Goal: Download file/media

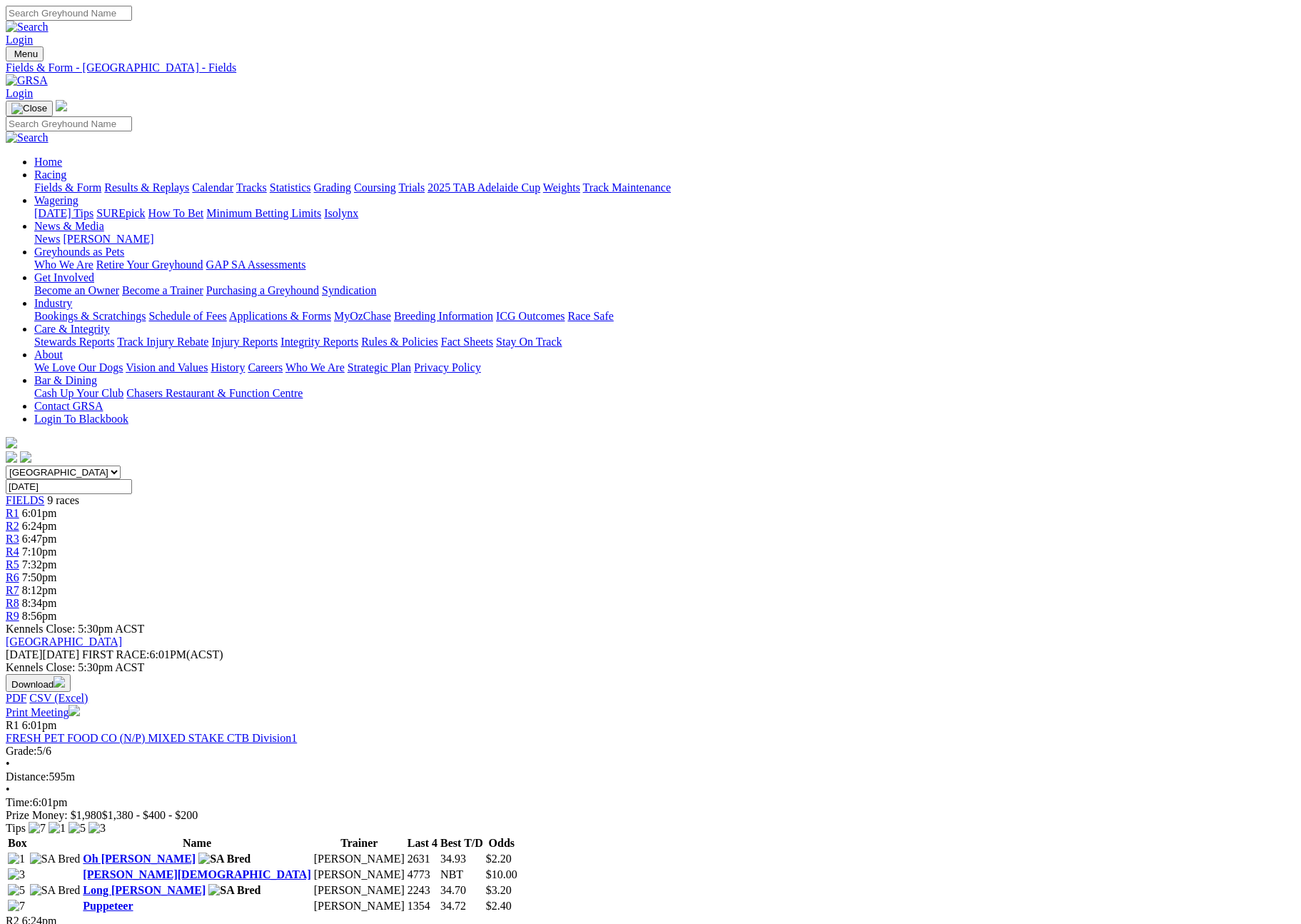
scroll to position [1201, 0]
click at [910, 673] on div "Download PDF CSV (Excel)" at bounding box center [650, 689] width 1289 height 31
click at [71, 673] on button "Download" at bounding box center [38, 682] width 65 height 18
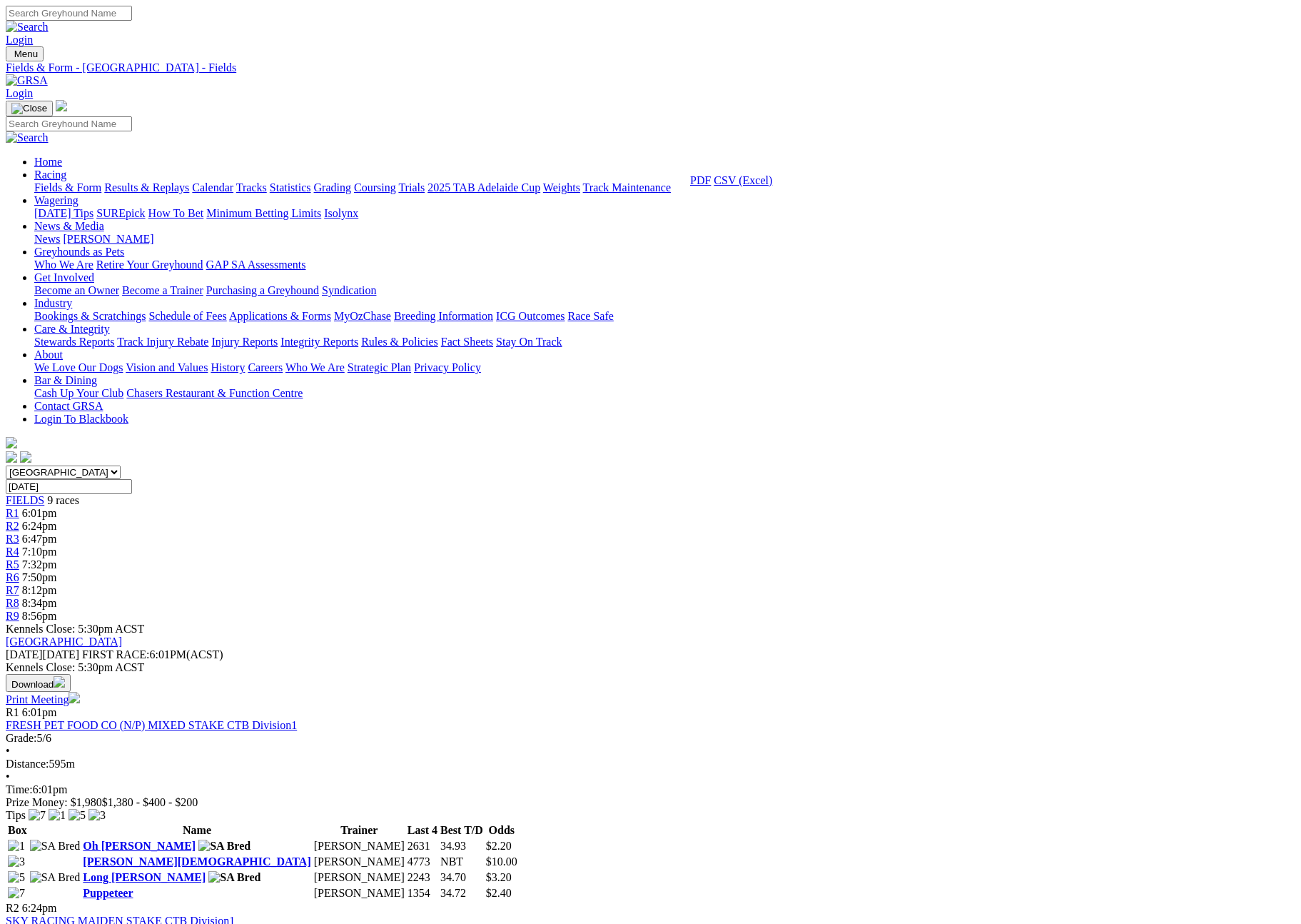
click at [772, 186] on link "CSV (Excel)" at bounding box center [743, 180] width 58 height 13
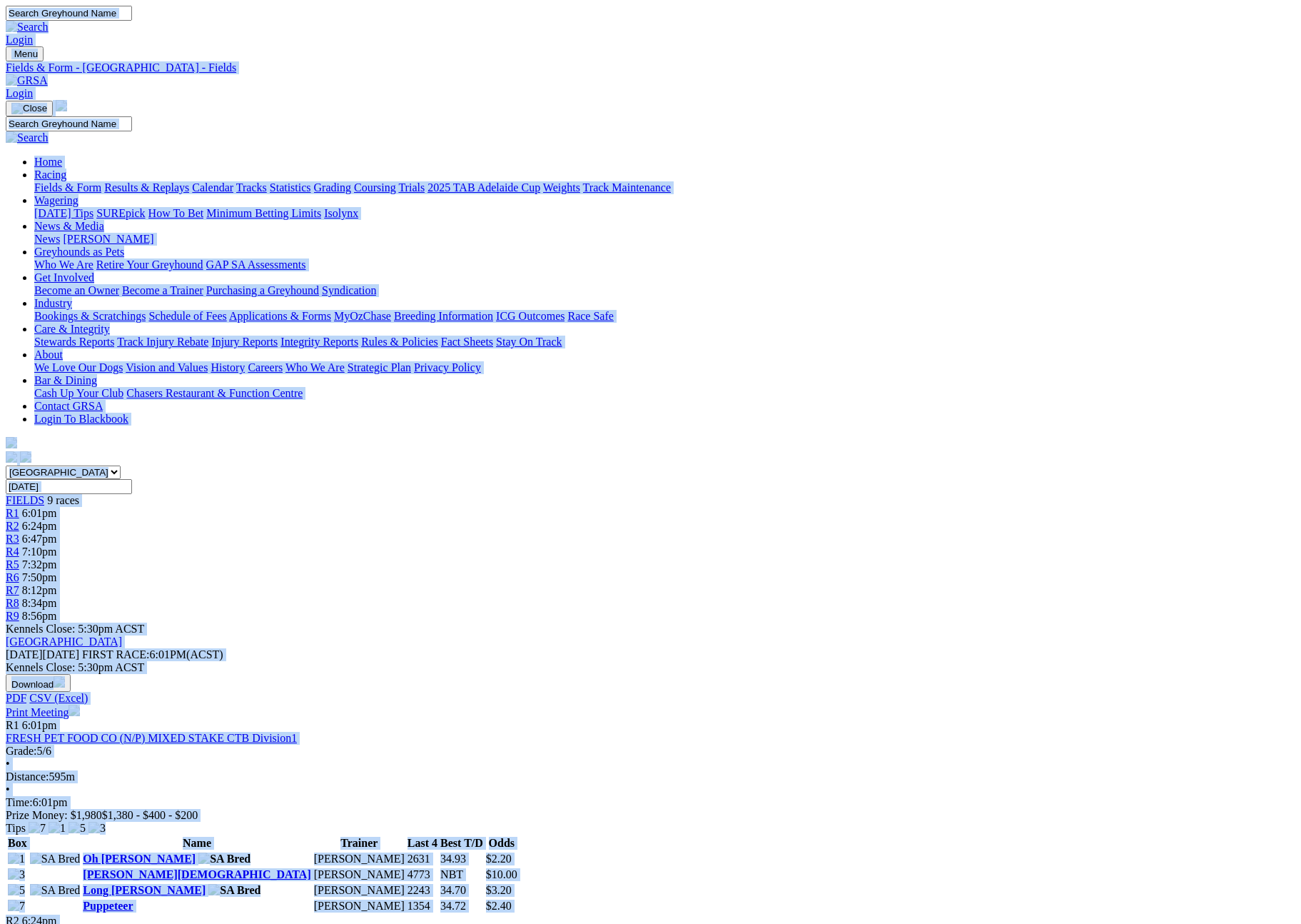
click at [122, 635] on link "[GEOGRAPHIC_DATA]" at bounding box center [64, 641] width 117 height 13
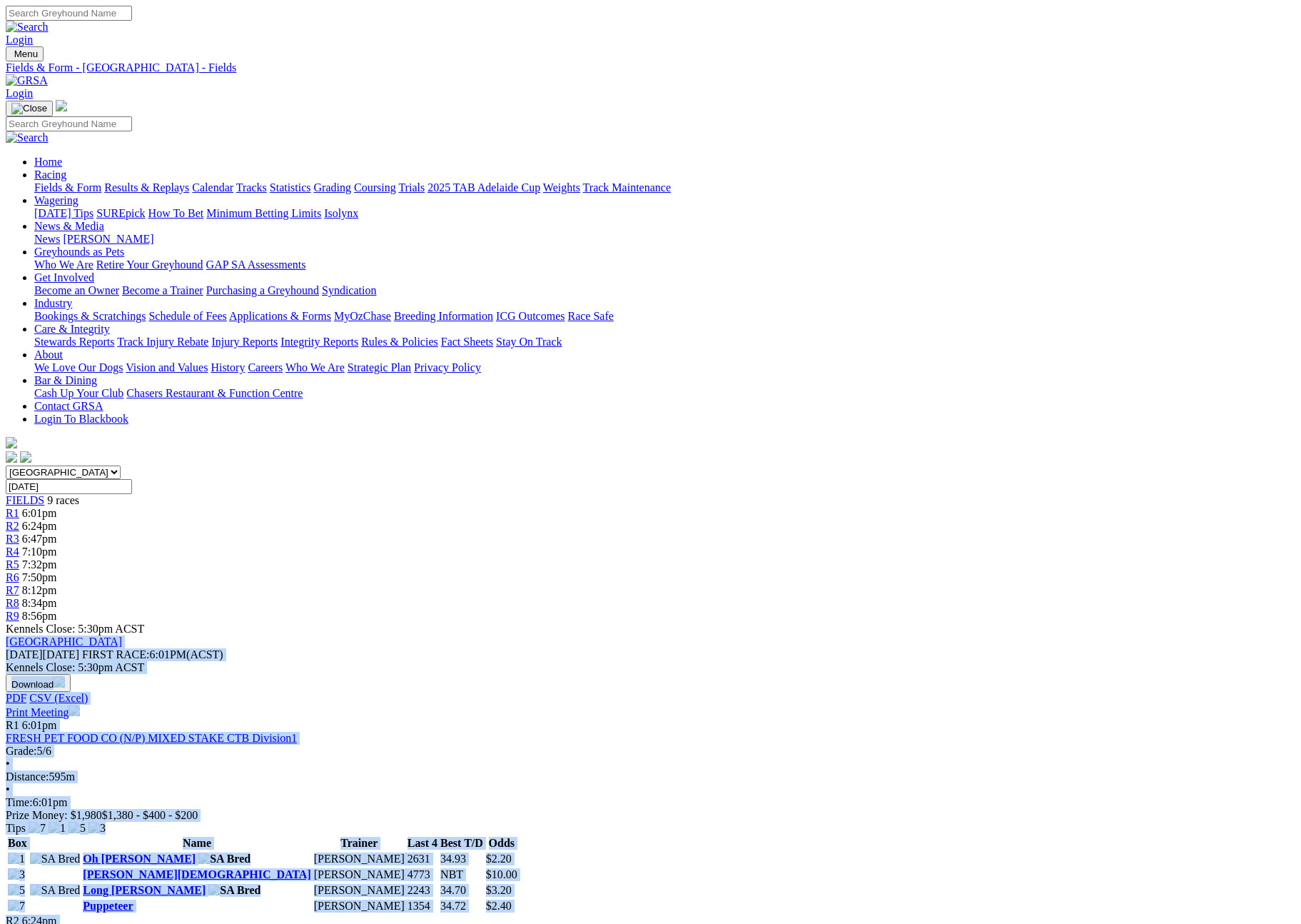
drag, startPoint x: 272, startPoint y: 327, endPoint x: 951, endPoint y: 788, distance: 820.7
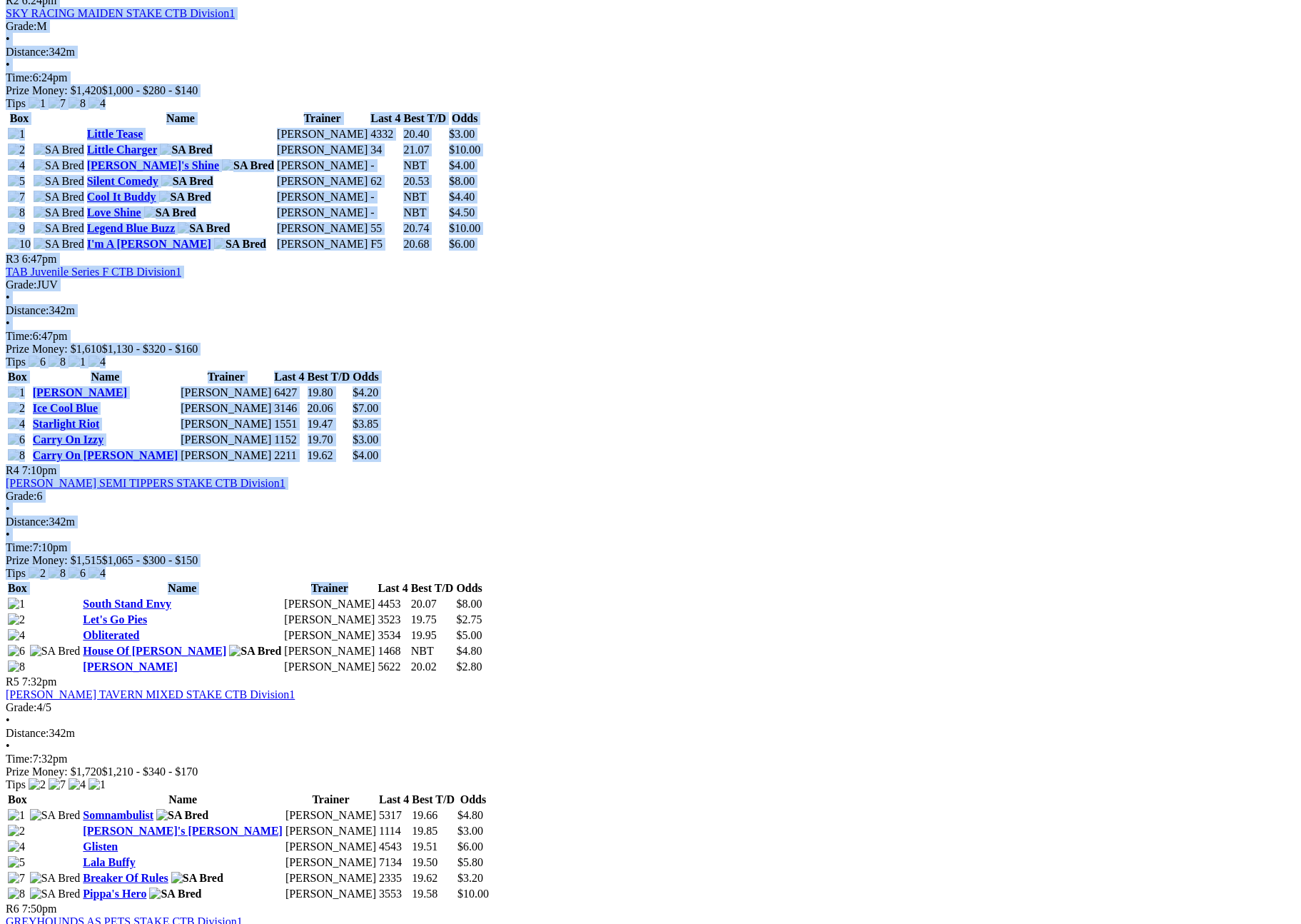
scroll to position [1724, 0]
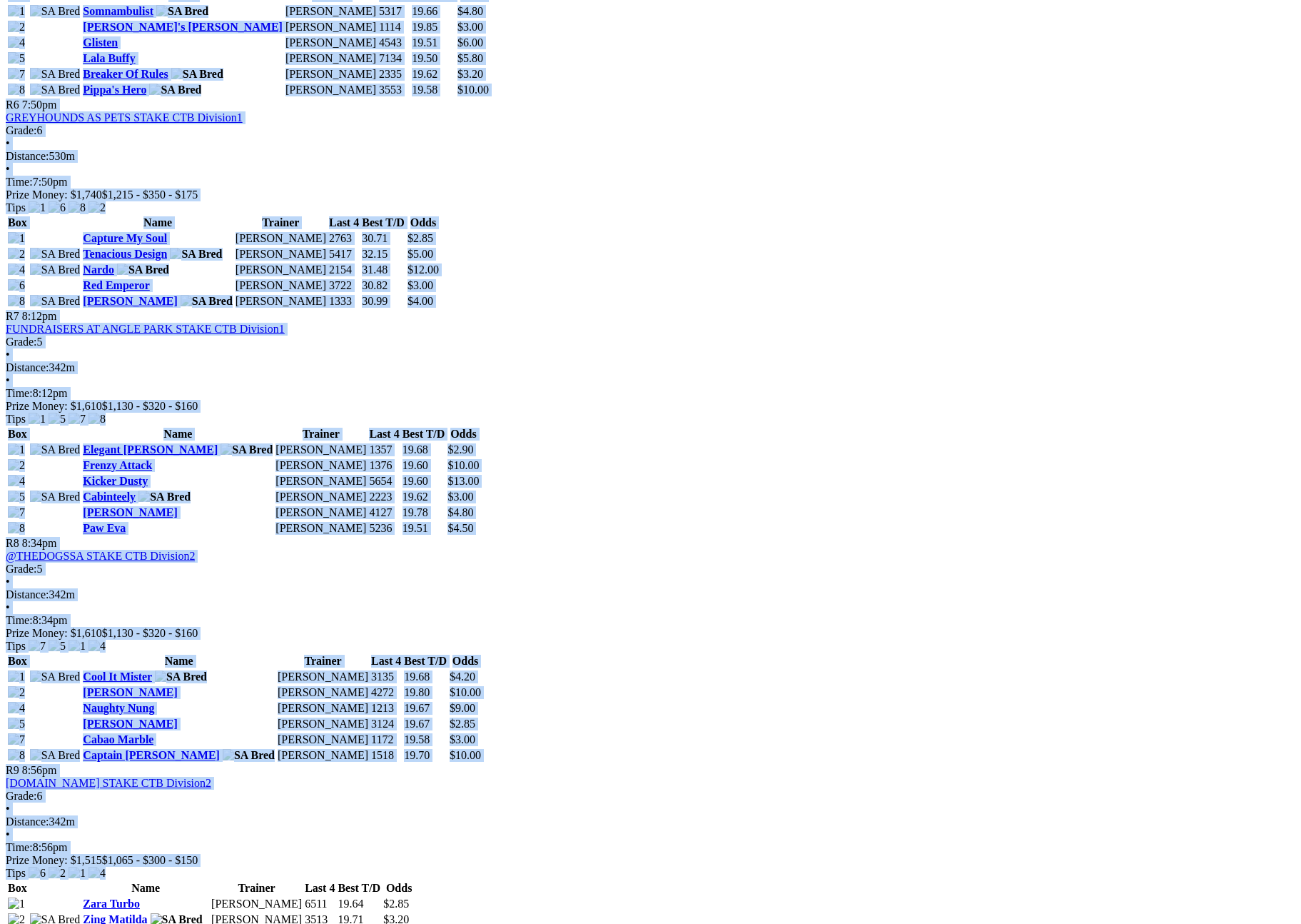
click at [681, 310] on div "R7 8:12pm FUNDRAISERS AT ANGLE PARK STAKE CTB Division1 Grade: 5 • Distance: 34…" at bounding box center [650, 871] width 1289 height 1123
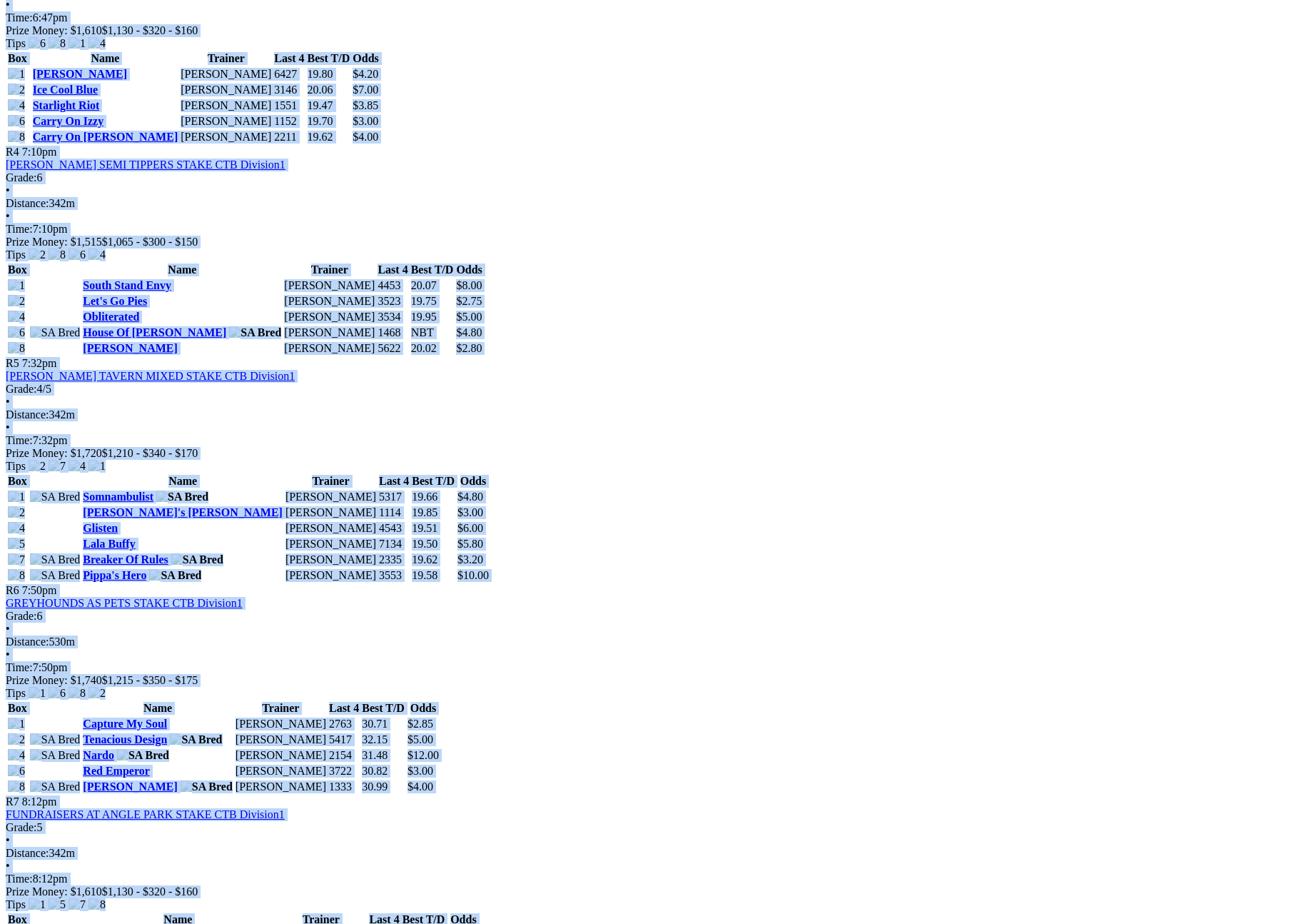
copy div "Angle Park Monday 29 Sep 2025 FIRST RACE: 6:01PM(ACST) Kennels Close: 5:30pm AC…"
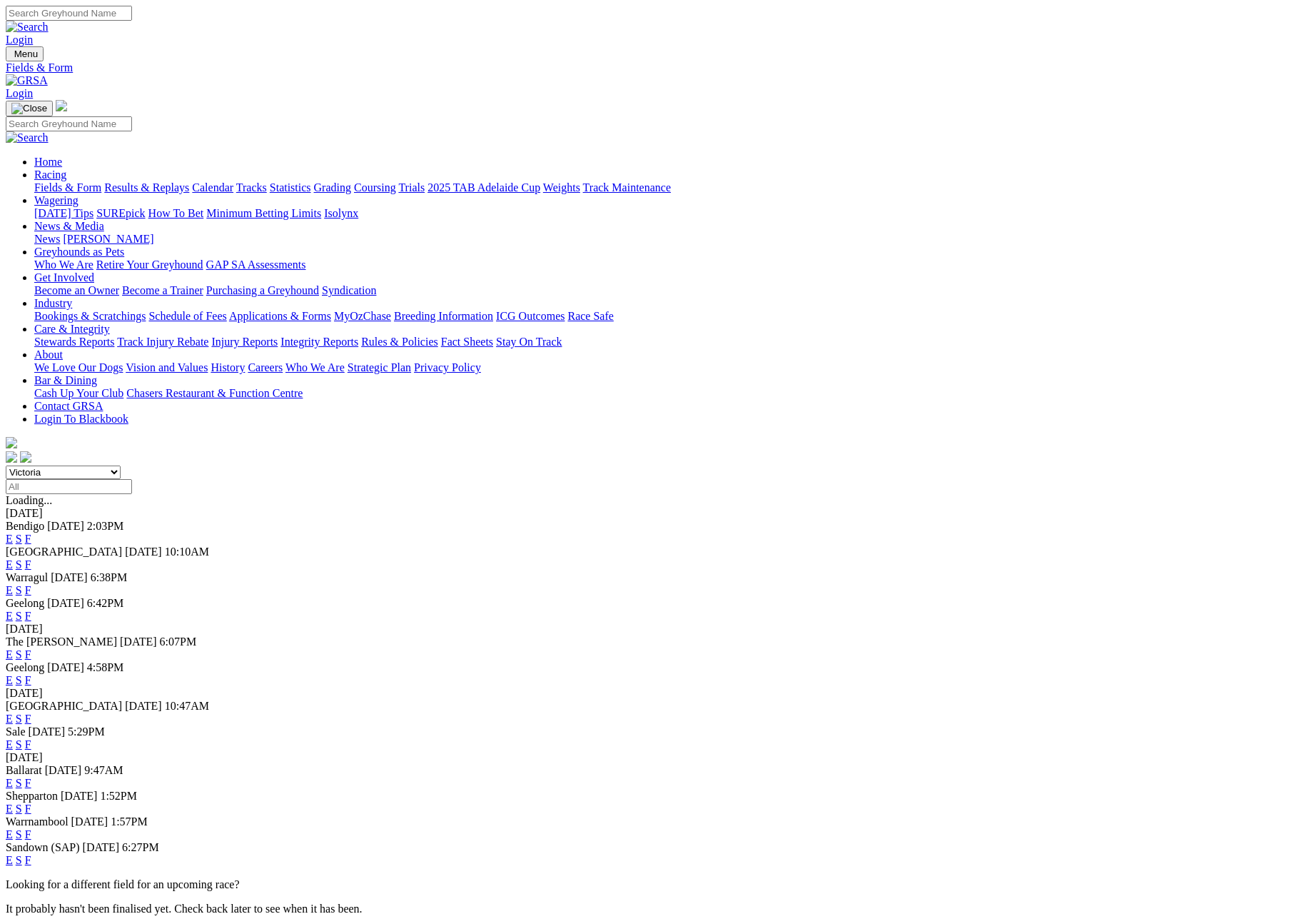
scroll to position [661, 0]
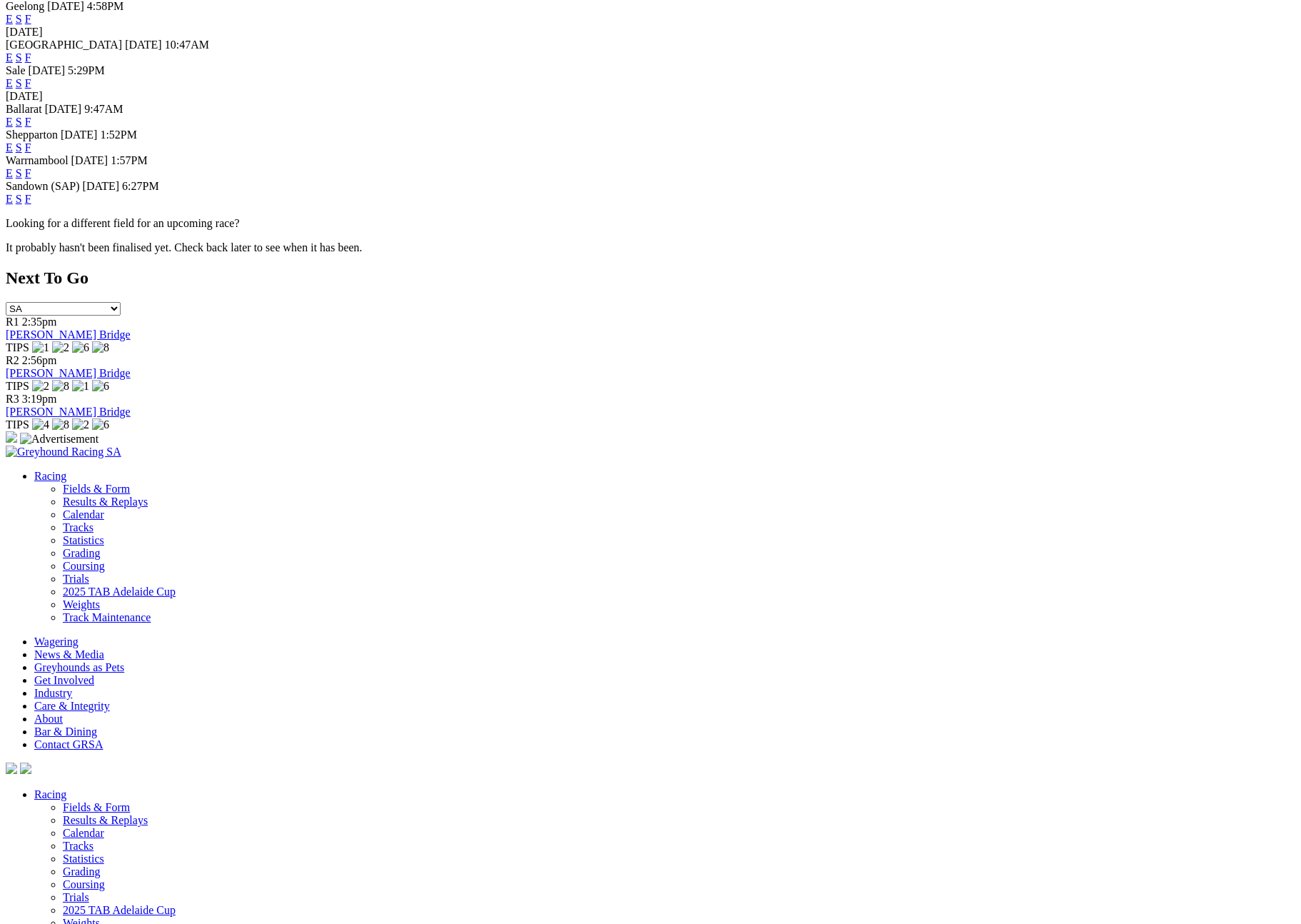
click at [31, 154] on link "F" at bounding box center [28, 147] width 6 height 13
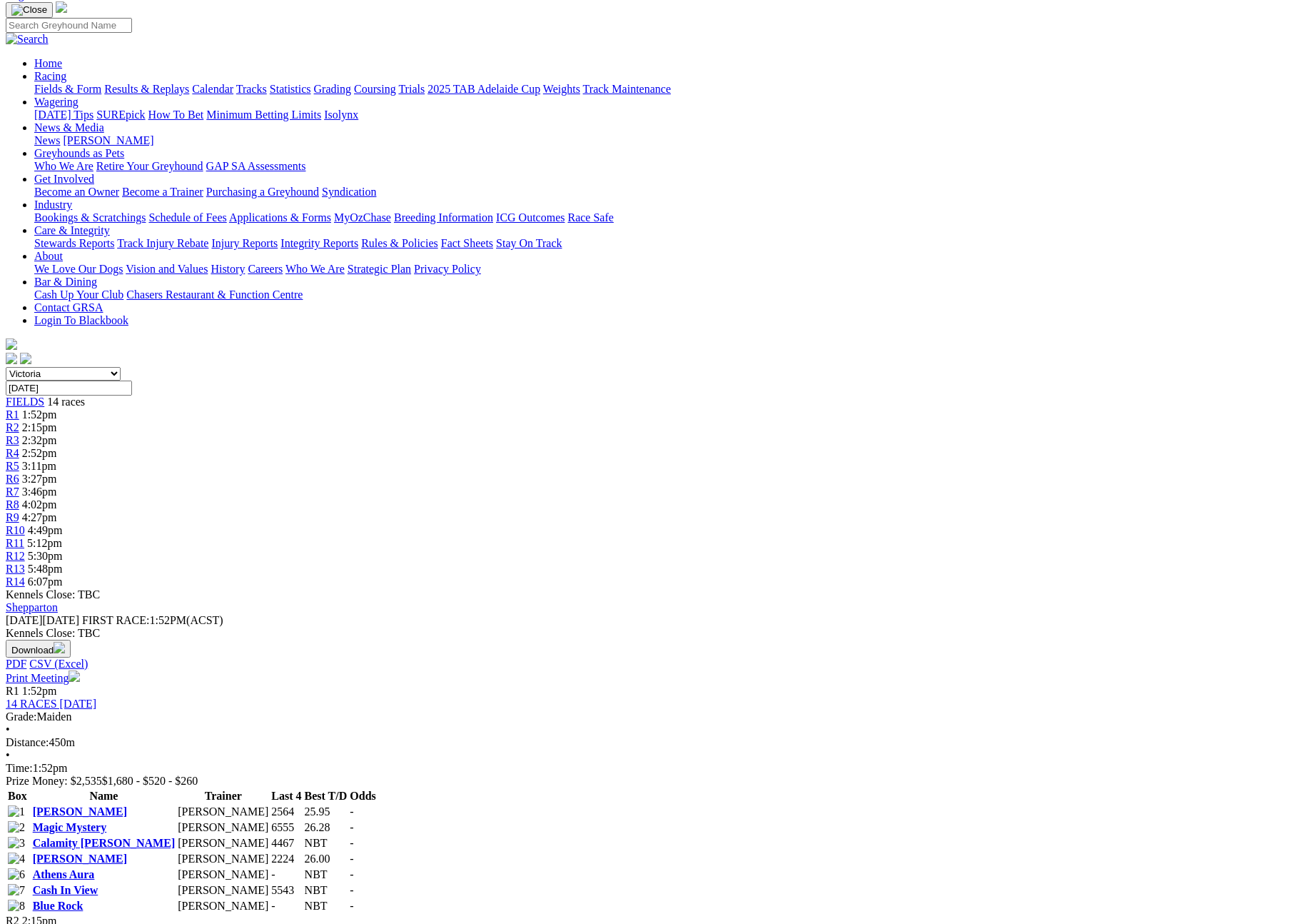
scroll to position [1267, 0]
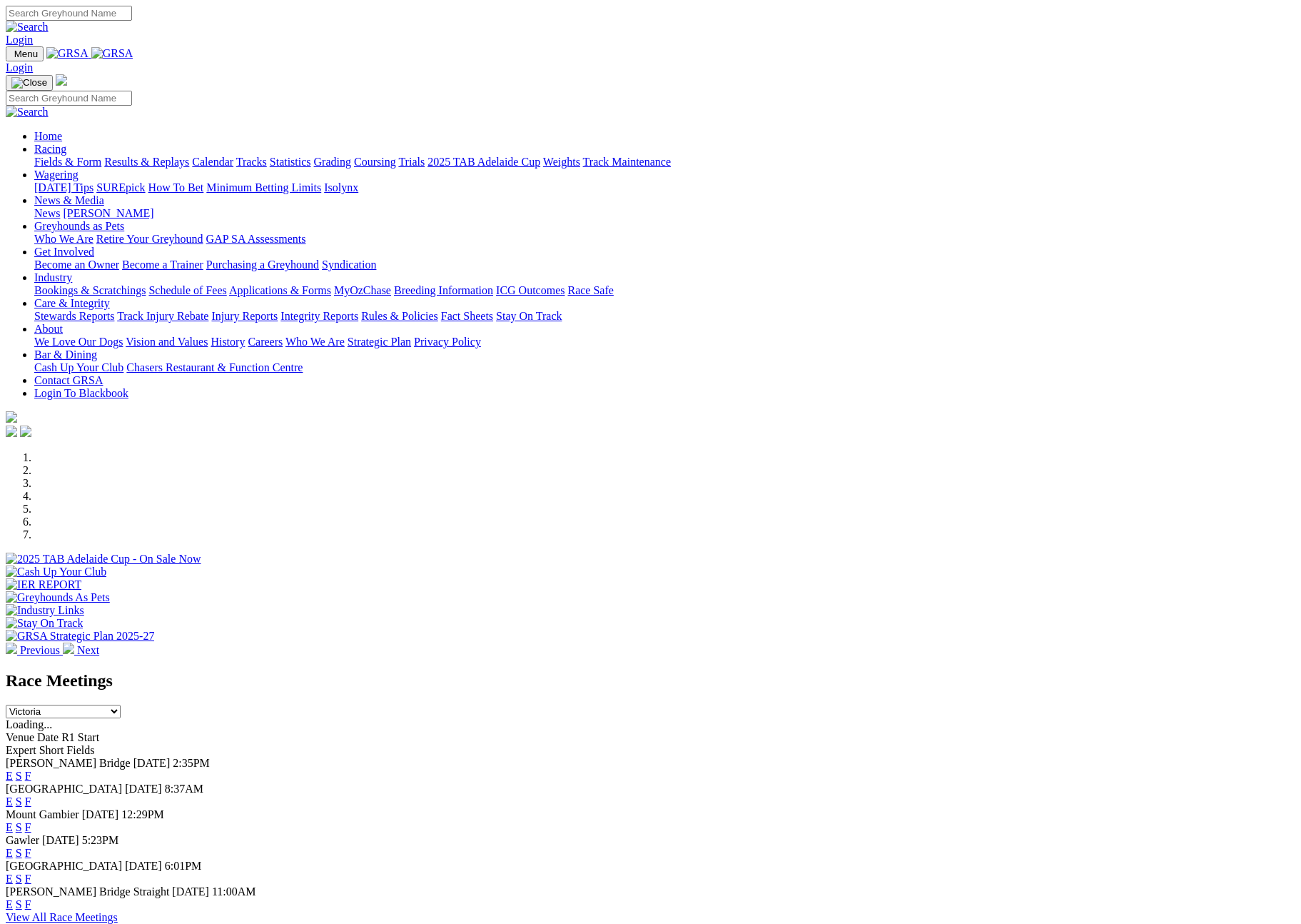
select select "VIC"
